Goal: Check status: Check status

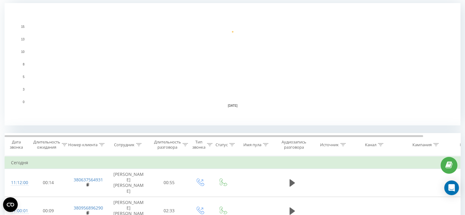
scroll to position [183, 0]
